Goal: Check status: Check status

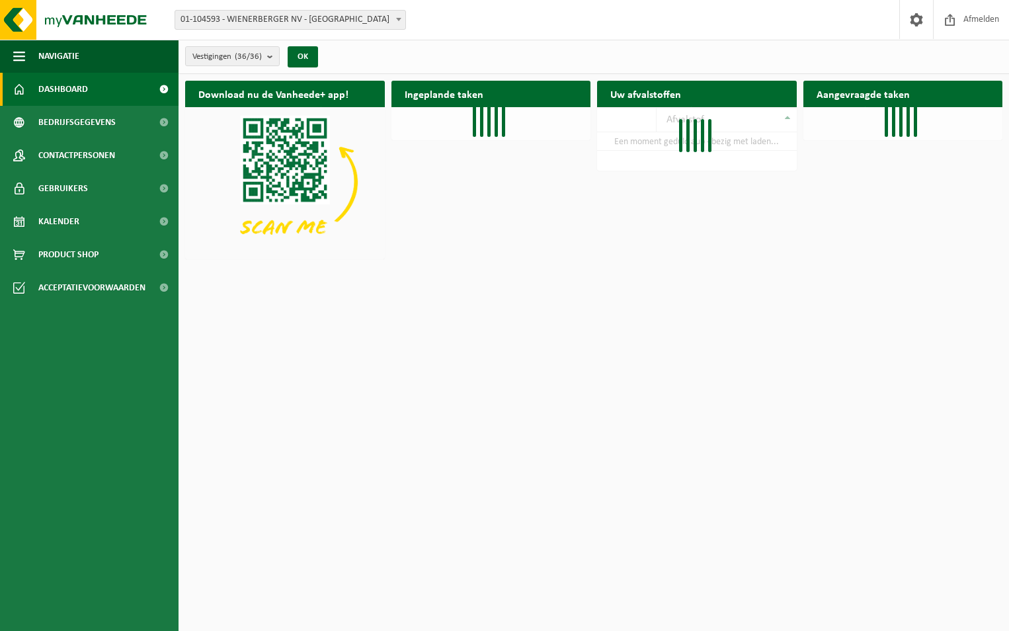
click at [357, 13] on span "01-104593 - WIENERBERGER NV - [GEOGRAPHIC_DATA]" at bounding box center [290, 20] width 230 height 19
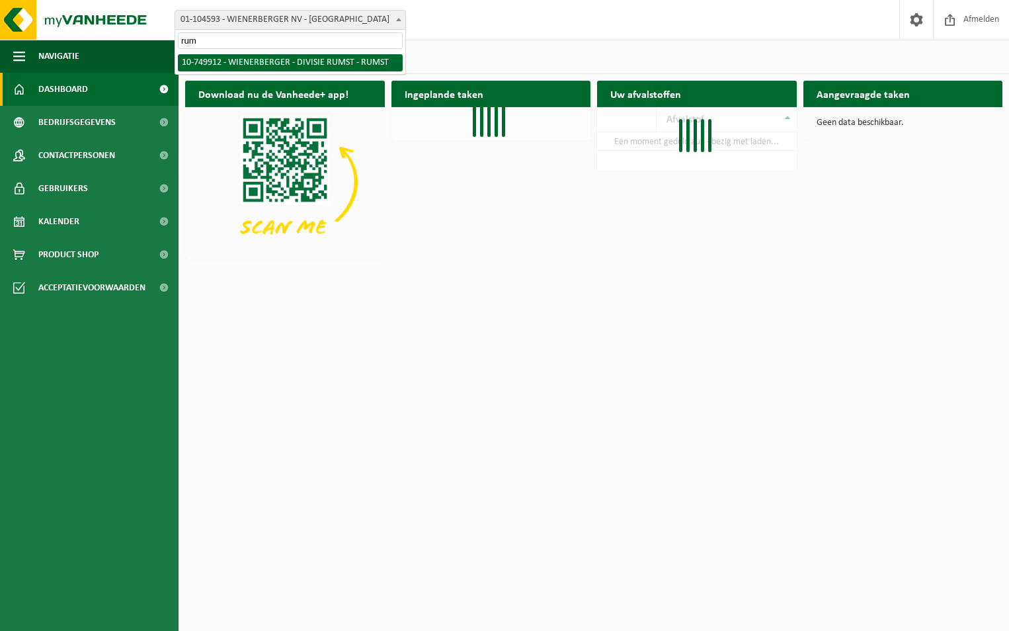
type input "rum"
select select "29118"
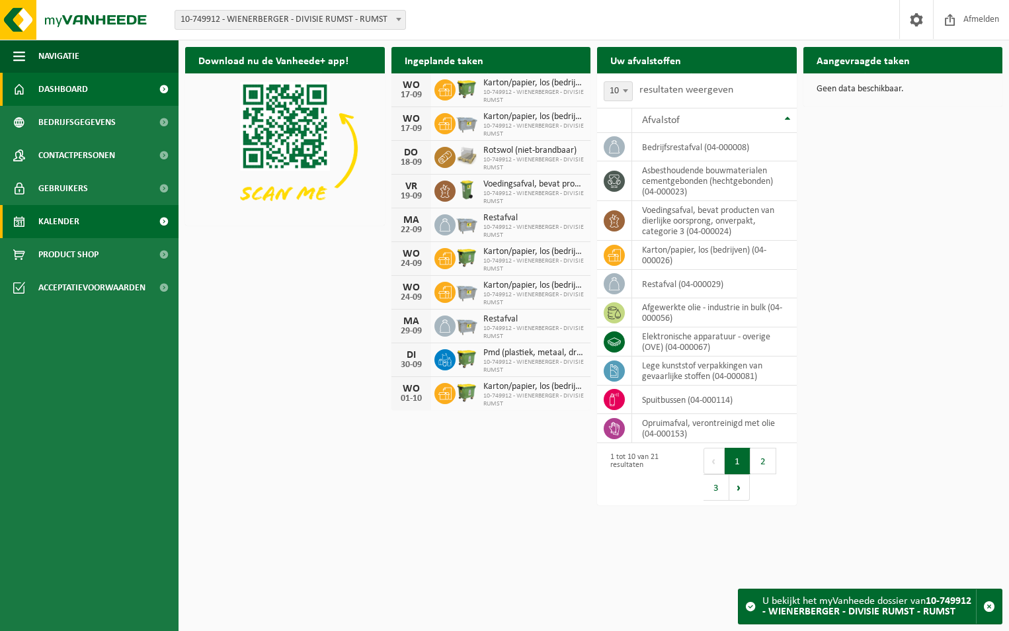
click at [67, 222] on span "Kalender" at bounding box center [58, 221] width 41 height 33
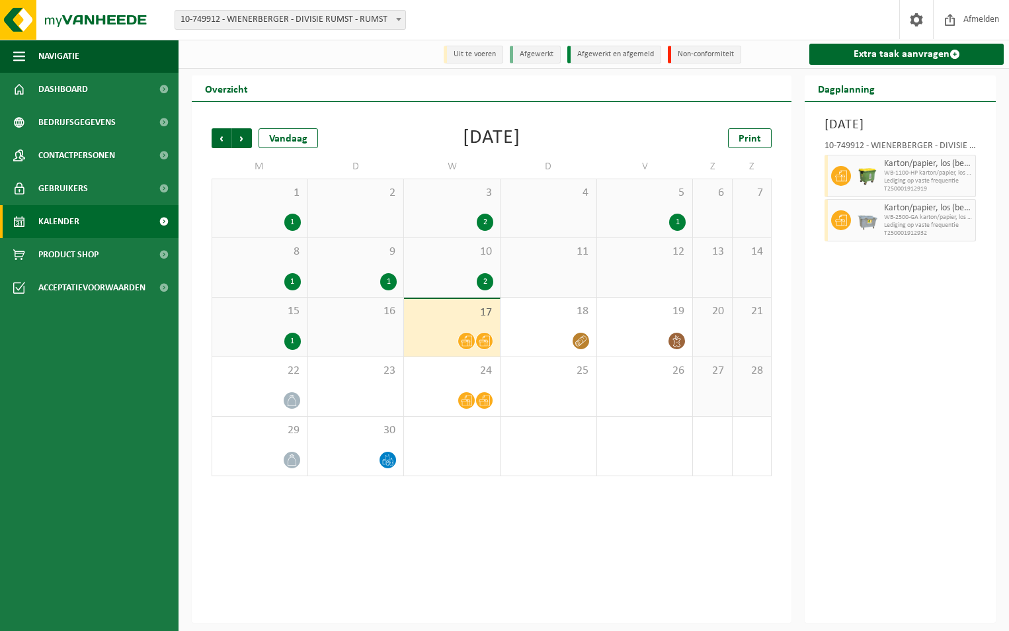
click at [361, 349] on div "16" at bounding box center [356, 327] width 96 height 59
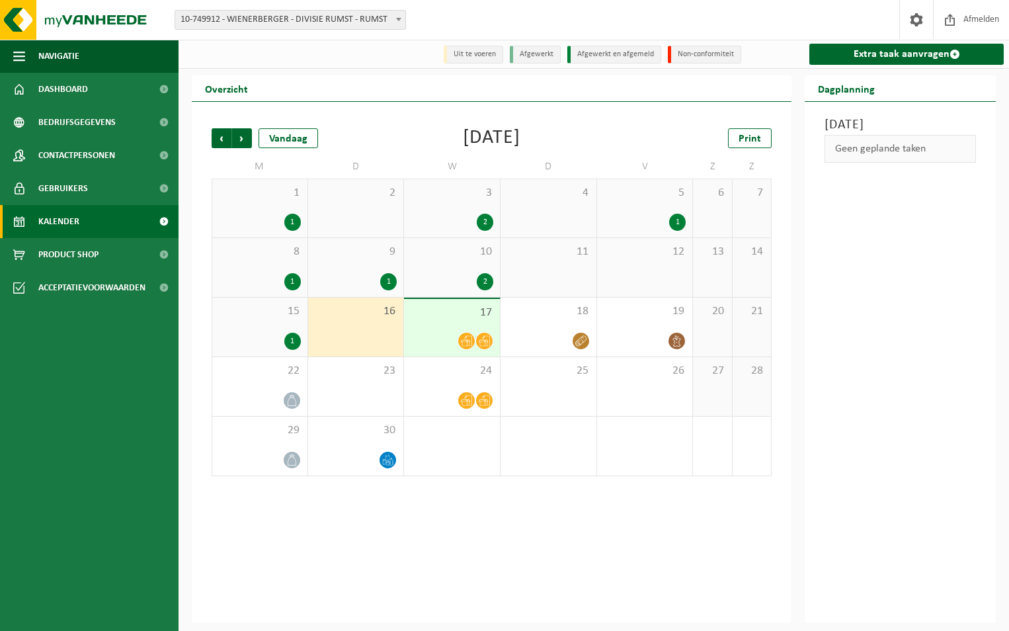
click at [278, 321] on div "15 1" at bounding box center [259, 327] width 95 height 59
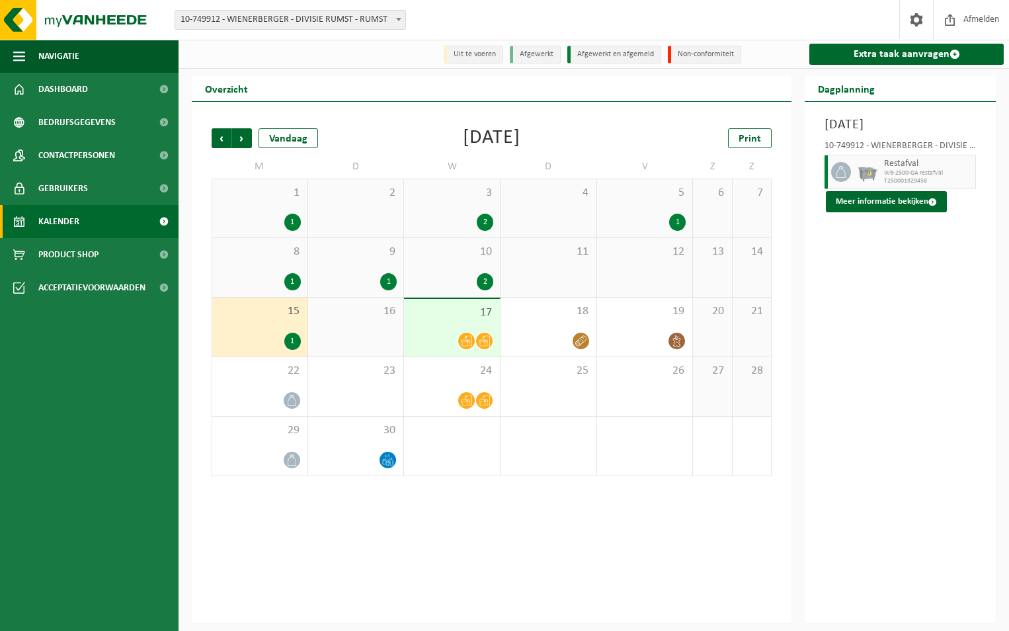
click at [394, 335] on div "16" at bounding box center [356, 327] width 96 height 59
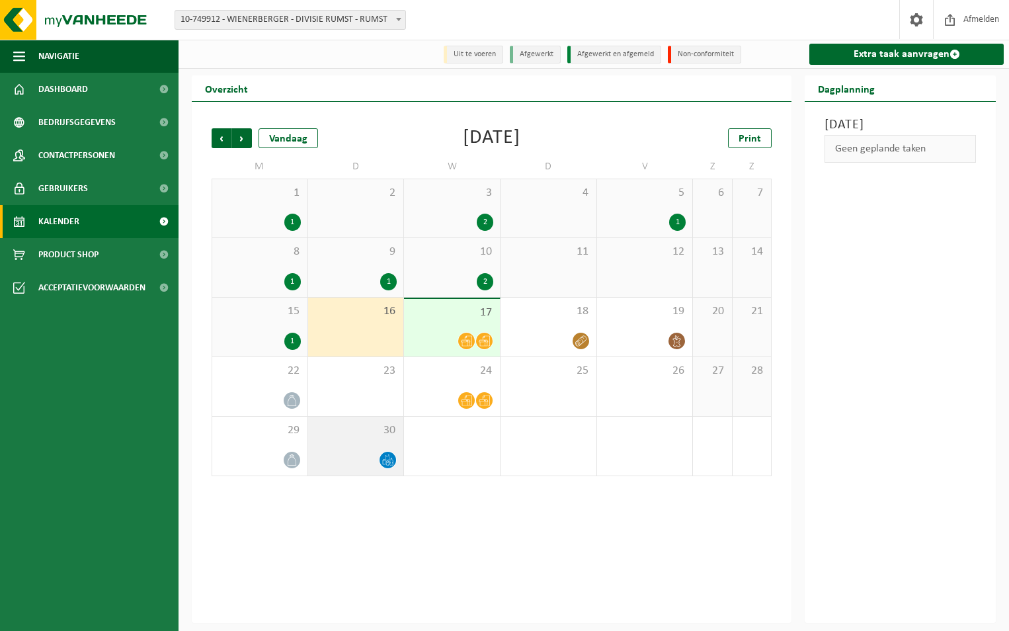
click at [378, 450] on div "30" at bounding box center [356, 446] width 96 height 59
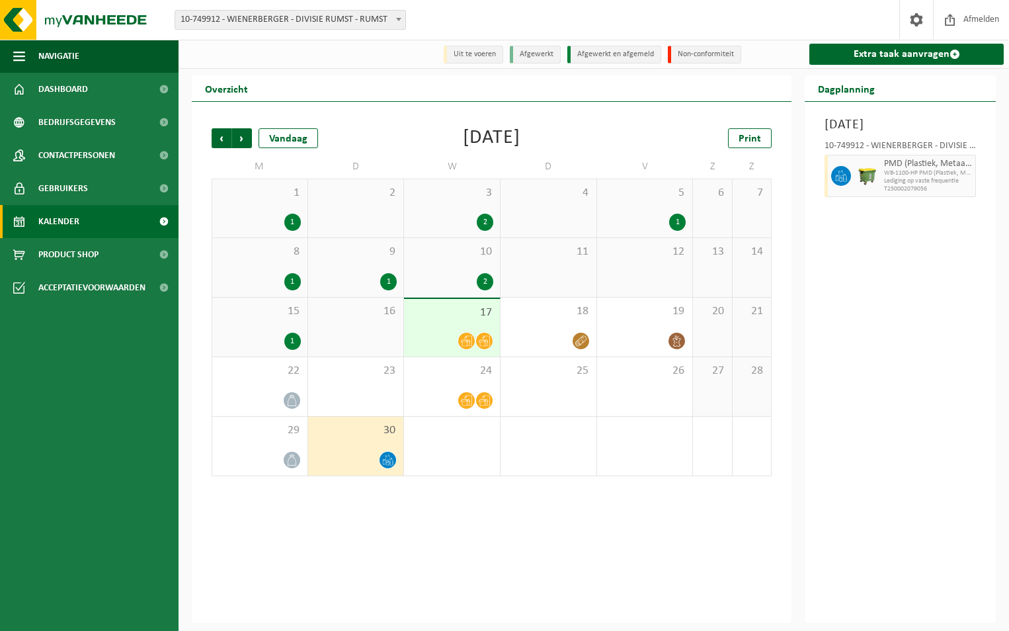
click at [369, 329] on div "16" at bounding box center [356, 327] width 96 height 59
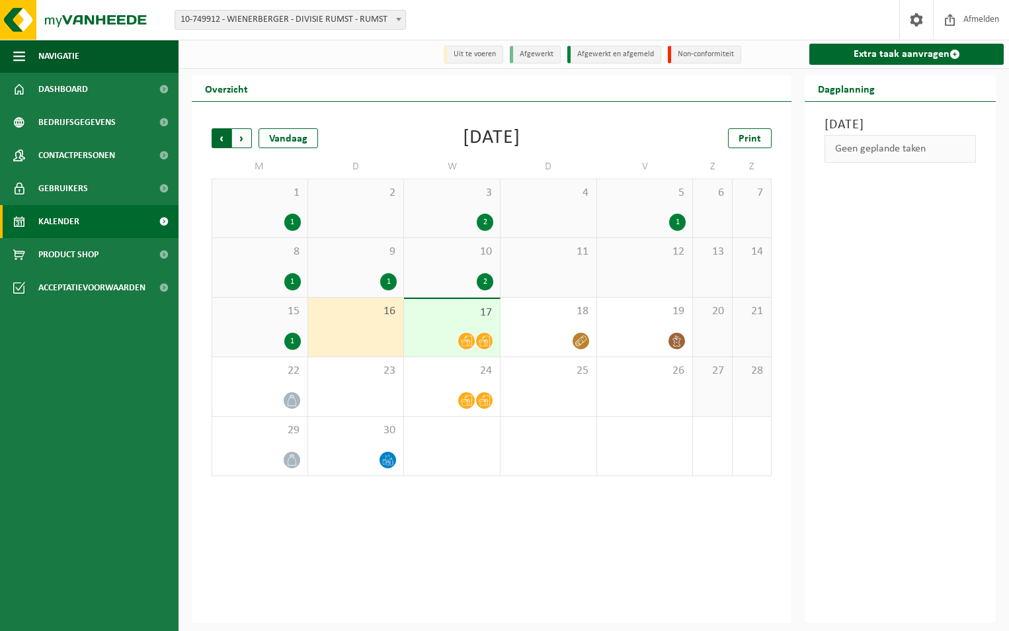
click at [247, 142] on span "Volgende" at bounding box center [242, 138] width 20 height 20
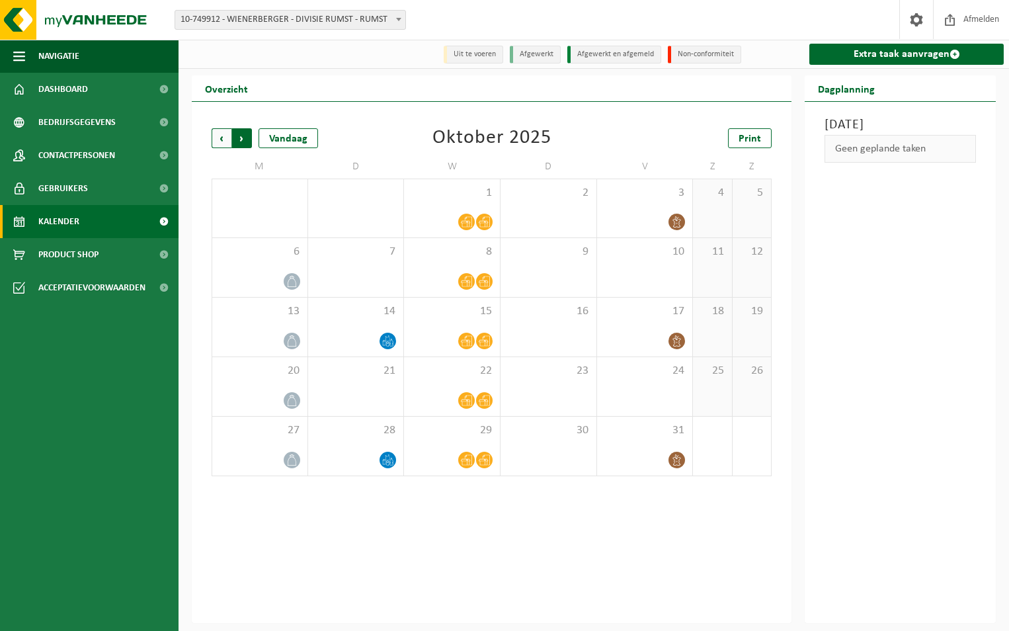
click at [217, 137] on span "Vorige" at bounding box center [222, 138] width 20 height 20
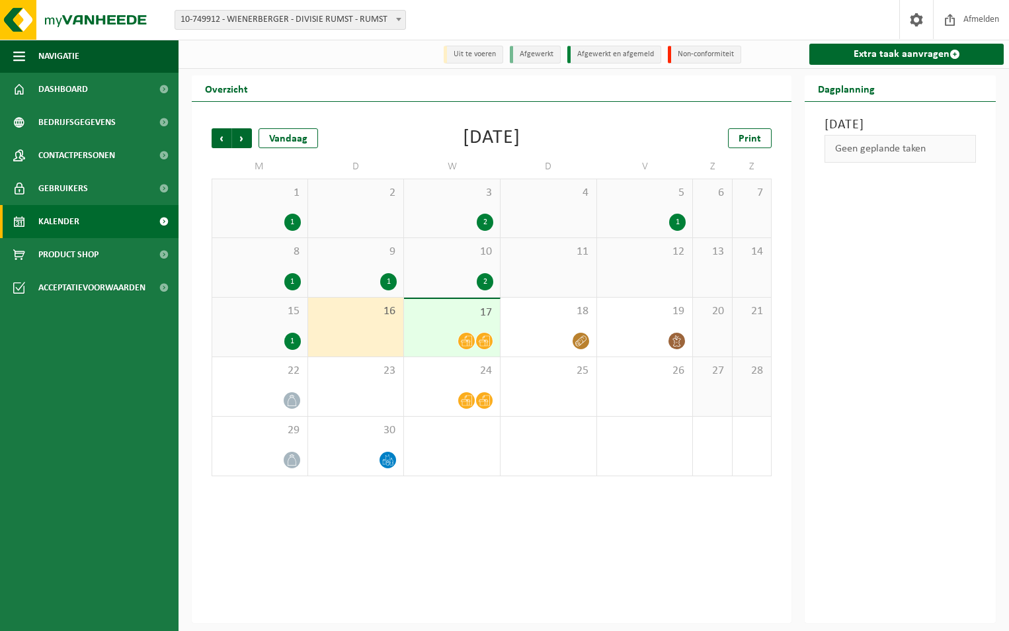
click at [478, 58] on li "Uit te voeren" at bounding box center [474, 55] width 60 height 18
click at [538, 56] on li "Afgewerkt" at bounding box center [535, 55] width 51 height 18
click at [67, 87] on span "Dashboard" at bounding box center [63, 89] width 50 height 33
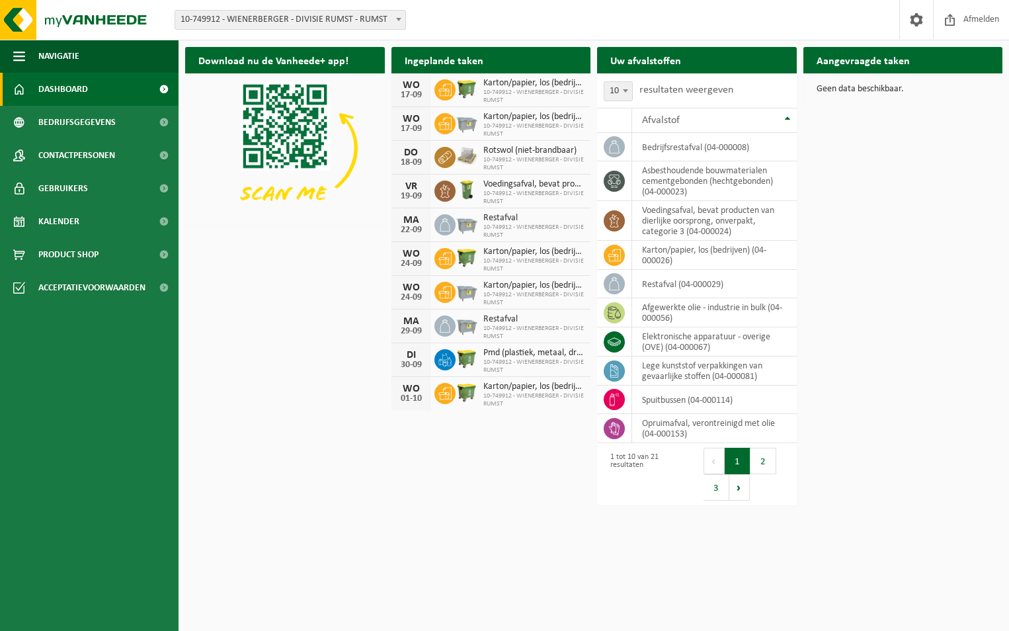
click at [443, 60] on h2 "Ingeplande taken" at bounding box center [444, 60] width 105 height 26
click at [612, 87] on span "10" at bounding box center [619, 91] width 28 height 19
click at [612, 89] on span "10" at bounding box center [619, 91] width 28 height 19
click at [468, 440] on div "Download nu de Vanheede+ app! Verberg Ingeplande taken Bekijk uw kalender WO 17…" at bounding box center [594, 245] width 824 height 411
